Goal: Find specific page/section: Find specific page/section

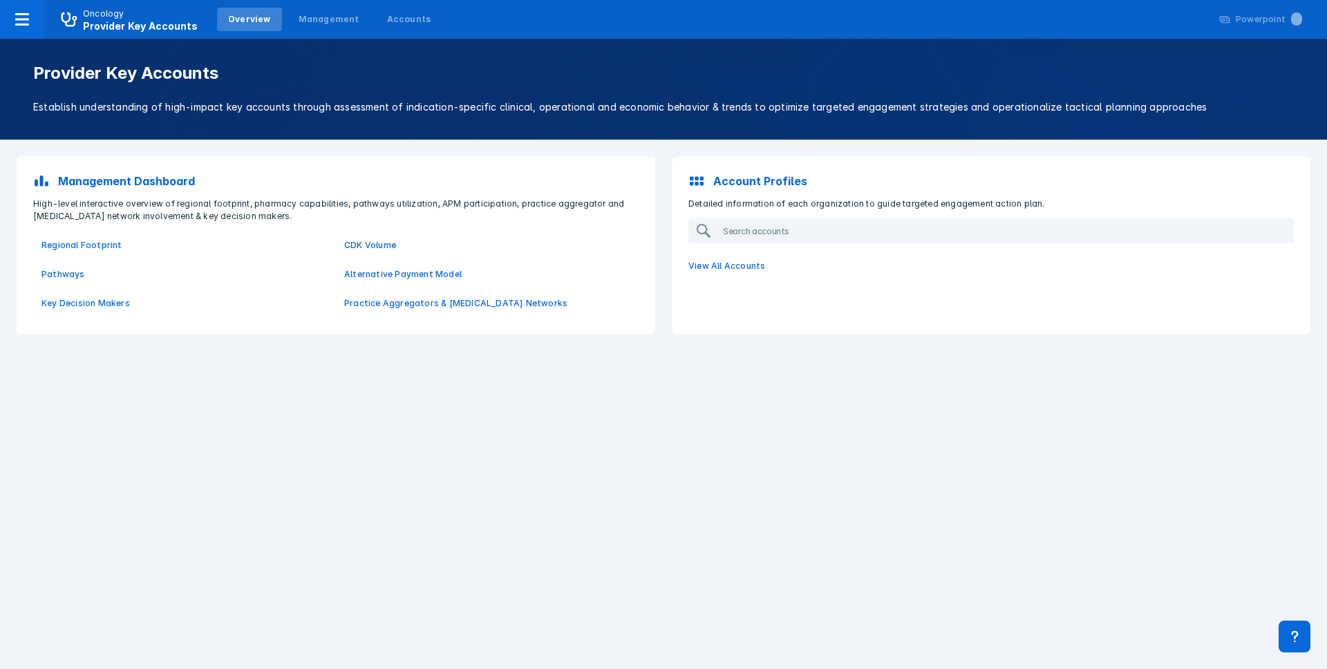
click at [726, 94] on div "Provider Key Accounts Establish understanding of high-impact key accounts throu…" at bounding box center [664, 89] width 1294 height 51
click at [416, 120] on div "Provider Key Accounts Establish understanding of high-impact key accounts throu…" at bounding box center [663, 89] width 1327 height 101
click at [426, 97] on div "Provider Key Accounts Establish understanding of high-impact key accounts throu…" at bounding box center [664, 89] width 1294 height 51
click at [700, 49] on div "Provider Key Accounts Establish understanding of high-impact key accounts throu…" at bounding box center [663, 89] width 1327 height 101
click at [72, 241] on p "Regional Footprint" at bounding box center [184, 245] width 286 height 12
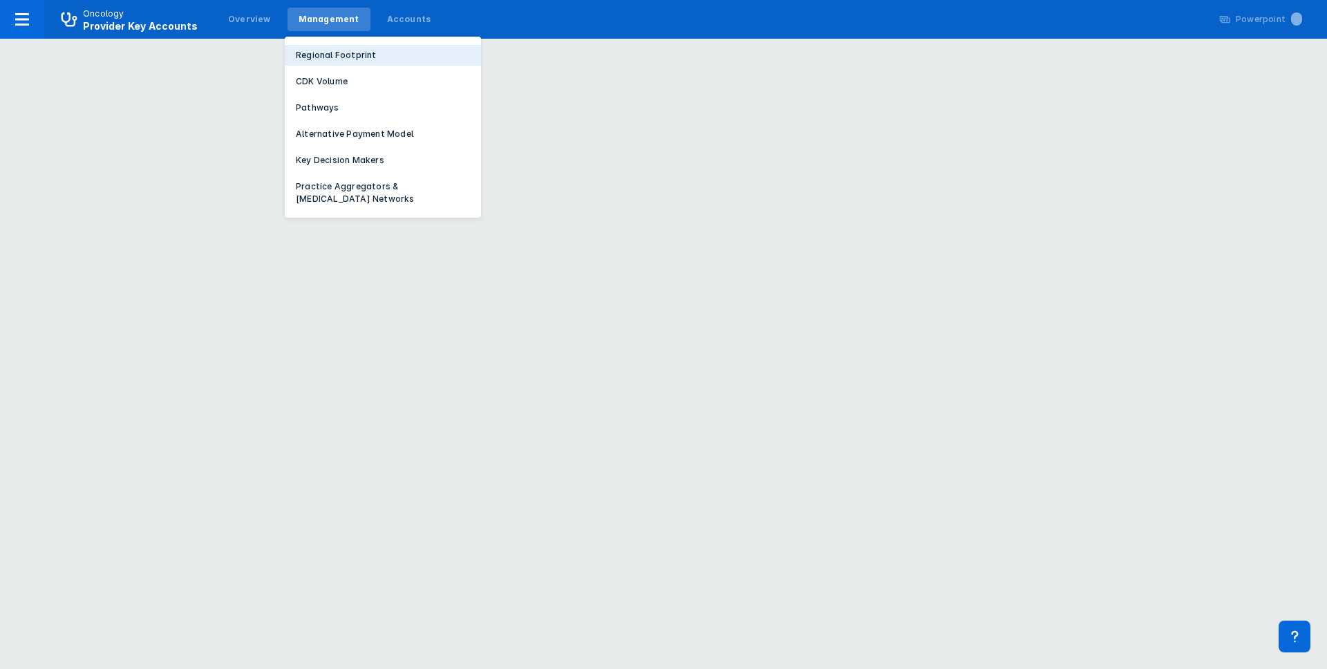
click at [324, 53] on p "Regional Footprint" at bounding box center [336, 55] width 81 height 12
click at [345, 131] on p "Alternative Payment Model" at bounding box center [355, 134] width 118 height 12
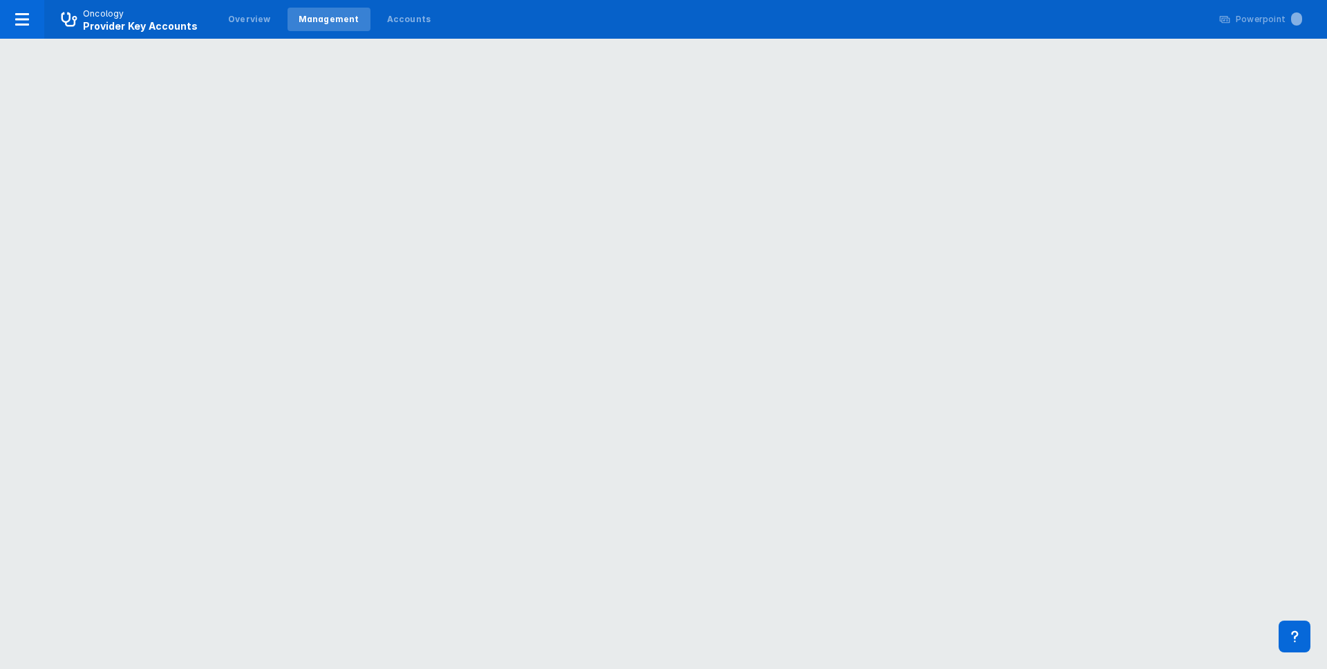
click at [610, 19] on nav "Oncology Provider Key Accounts Overview Management Accounts Powerpoint ..." at bounding box center [663, 19] width 1327 height 39
click at [31, 22] on div at bounding box center [22, 19] width 44 height 39
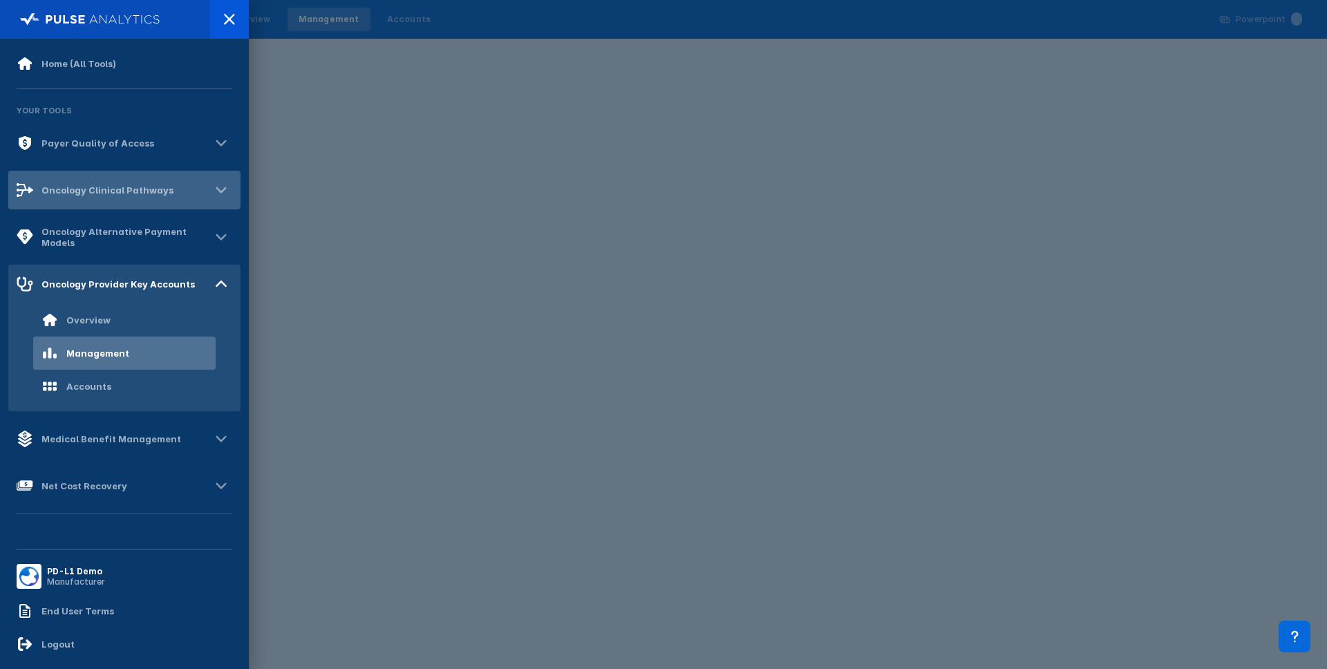
click at [174, 185] on div "Oncology Clinical Pathways" at bounding box center [124, 190] width 232 height 39
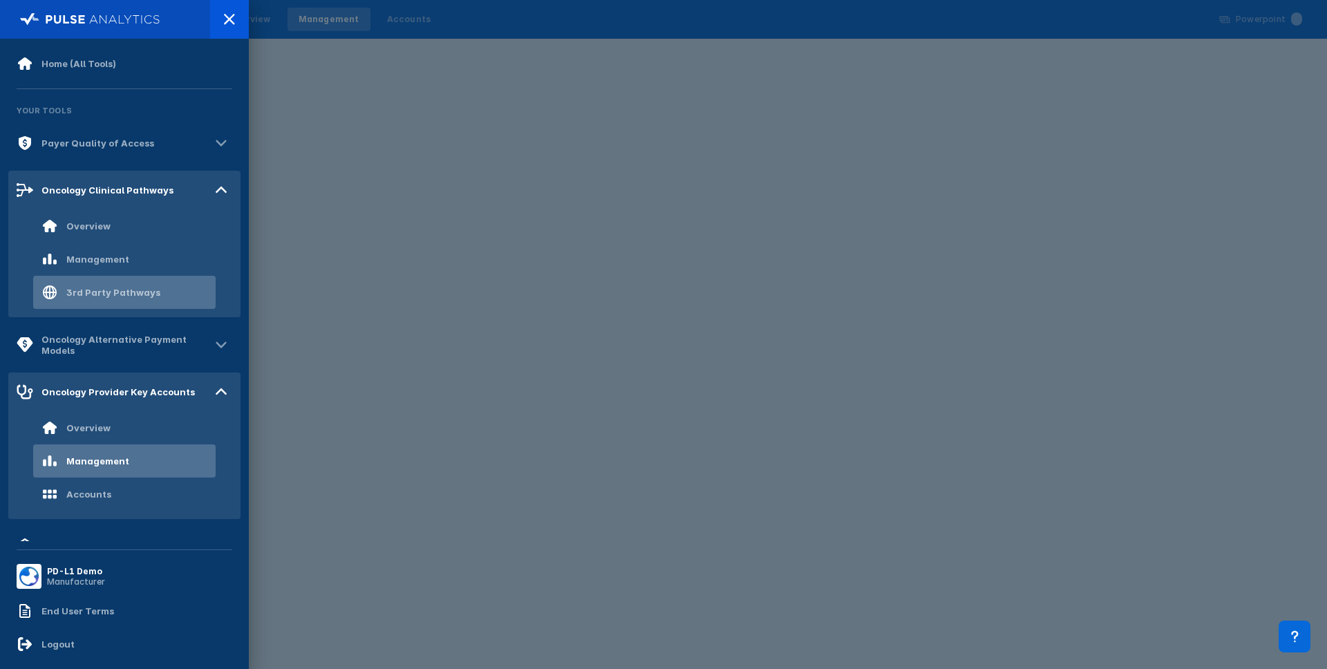
click at [120, 289] on div "3rd Party Pathways" at bounding box center [113, 292] width 94 height 11
